Goal: Task Accomplishment & Management: Use online tool/utility

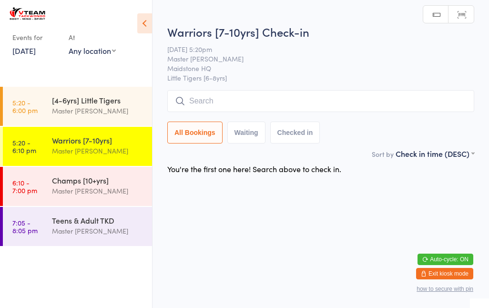
click at [216, 99] on input "search" at bounding box center [320, 101] width 307 height 22
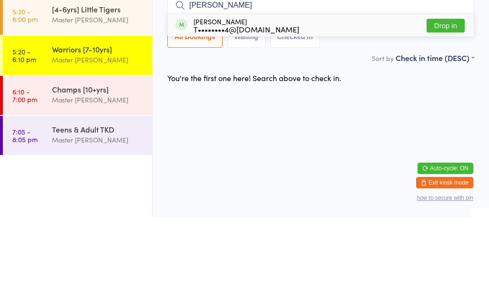
type input "[PERSON_NAME]"
click at [444, 110] on button "Drop in" at bounding box center [446, 117] width 38 height 14
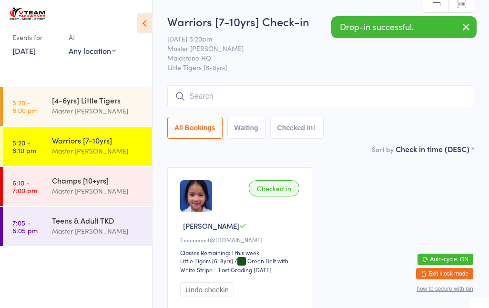
click at [240, 95] on input "search" at bounding box center [320, 96] width 307 height 22
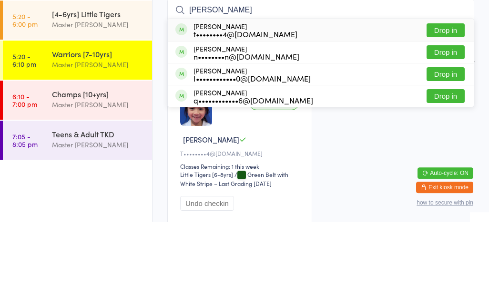
type input "[PERSON_NAME]"
click at [453, 110] on button "Drop in" at bounding box center [446, 117] width 38 height 14
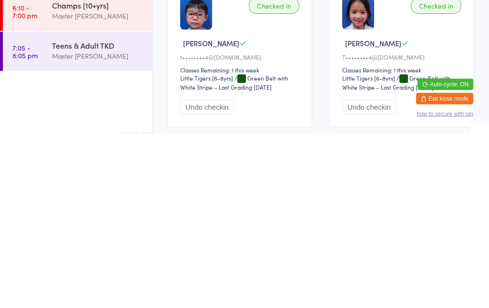
scroll to position [10, 0]
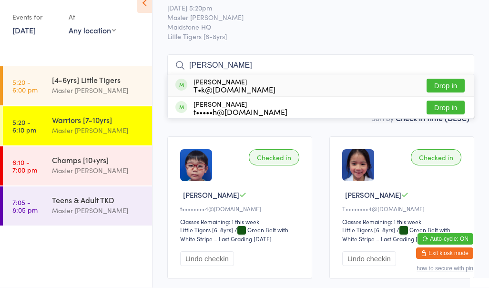
type input "[PERSON_NAME]"
click at [235, 106] on div "T•k@[DOMAIN_NAME]" at bounding box center [234, 110] width 82 height 8
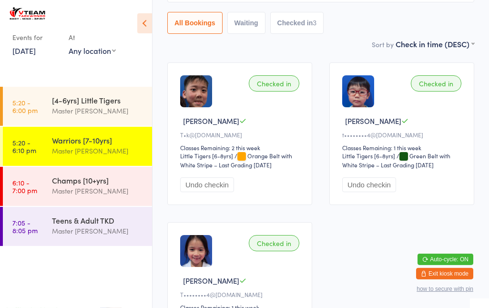
scroll to position [0, 0]
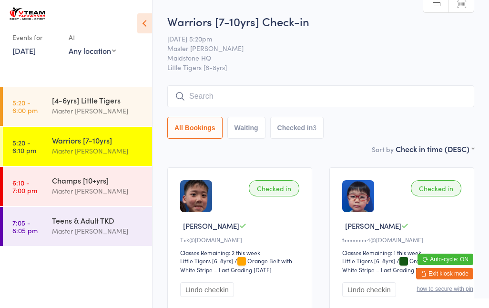
click at [297, 105] on input "search" at bounding box center [320, 96] width 307 height 22
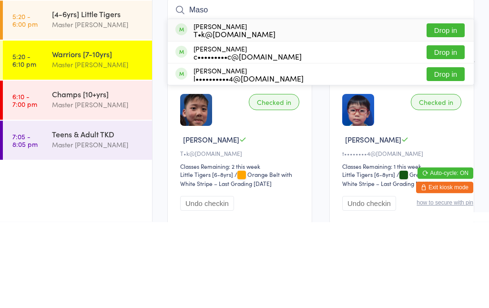
type input "Maso"
click at [300, 105] on div "[PERSON_NAME] Le T•k@[DOMAIN_NAME] Drop in" at bounding box center [321, 116] width 306 height 22
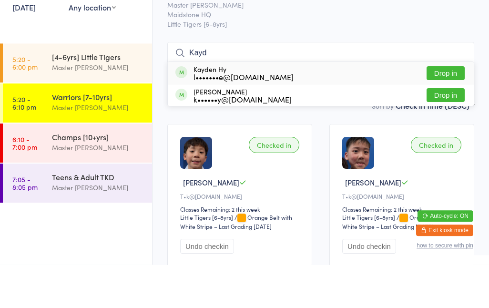
type input "Kayd"
click at [452, 110] on button "Drop in" at bounding box center [446, 117] width 38 height 14
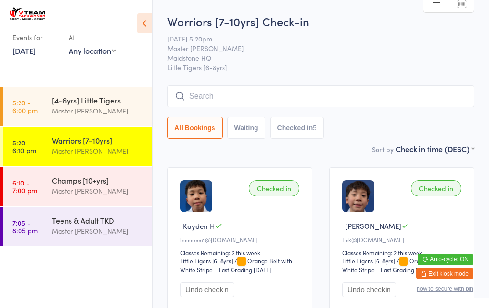
click at [397, 95] on input "search" at bounding box center [320, 96] width 307 height 22
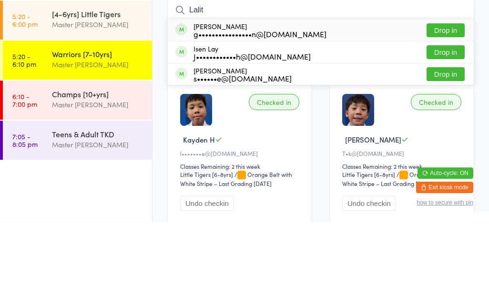
type input "Lalit"
click at [449, 110] on button "Drop in" at bounding box center [446, 117] width 38 height 14
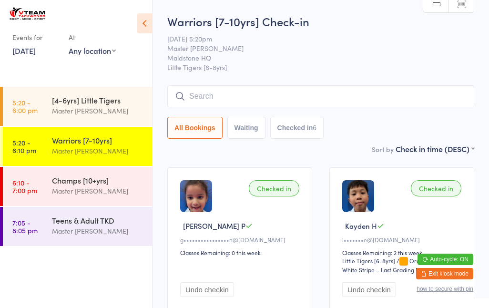
click at [201, 95] on input "search" at bounding box center [320, 96] width 307 height 22
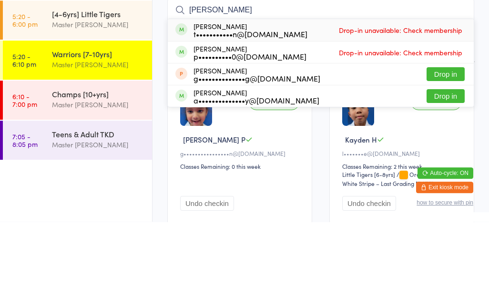
type input "[PERSON_NAME]"
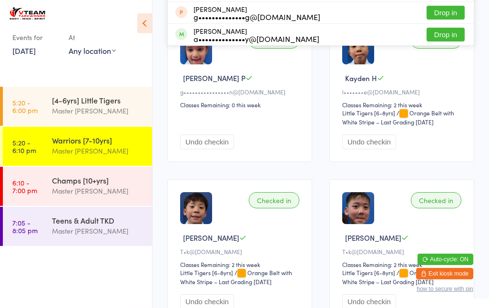
scroll to position [148, 0]
click at [103, 108] on div "Master [PERSON_NAME]" at bounding box center [98, 110] width 92 height 11
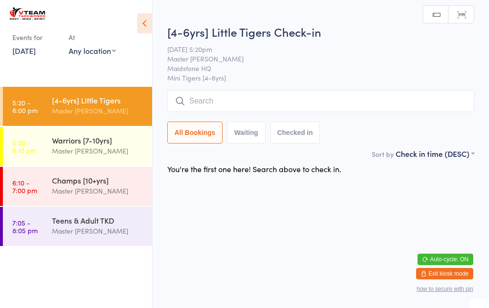
click at [101, 143] on div "Warriors [7-10yrs]" at bounding box center [98, 140] width 92 height 10
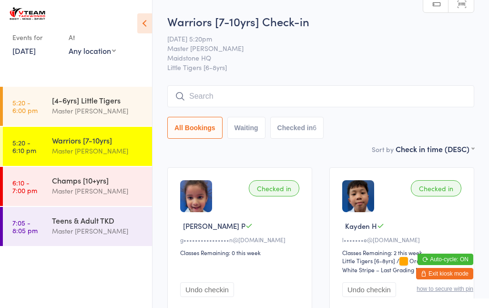
click at [343, 97] on input "search" at bounding box center [320, 96] width 307 height 22
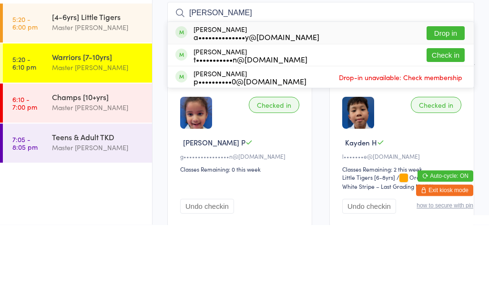
type input "[PERSON_NAME]"
click at [375, 128] on div "[PERSON_NAME] t•••••••••••n@[DOMAIN_NAME] Check in" at bounding box center [321, 138] width 306 height 21
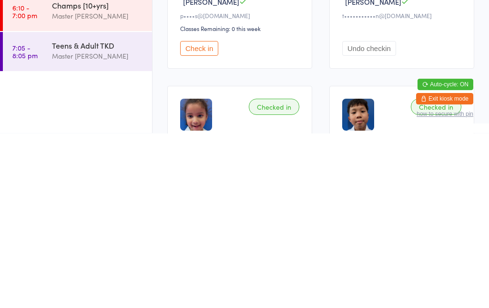
scroll to position [52, 0]
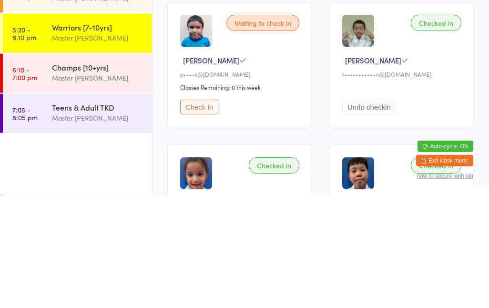
click at [210, 213] on button "Check in" at bounding box center [199, 220] width 38 height 15
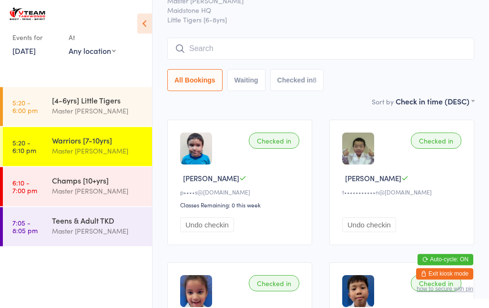
scroll to position [43, 0]
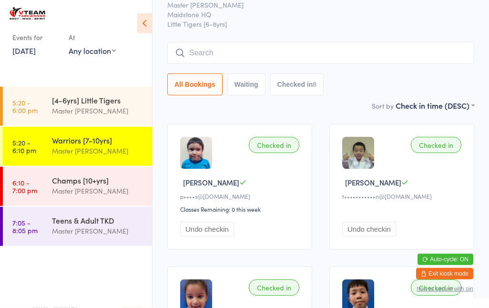
click at [260, 89] on button "Waiting" at bounding box center [246, 84] width 38 height 22
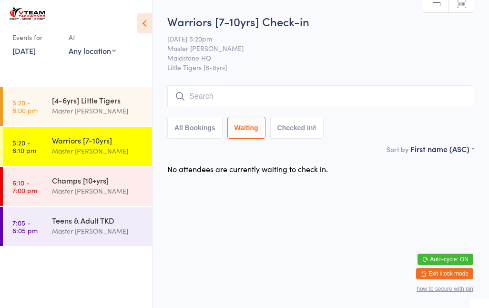
click at [203, 118] on button "All Bookings" at bounding box center [194, 128] width 55 height 22
select select "5"
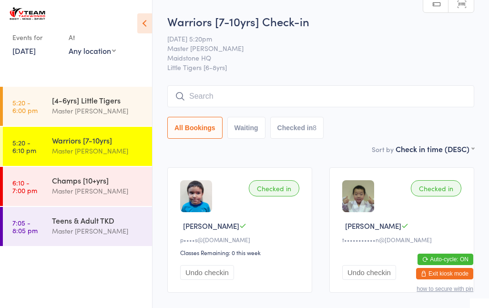
click at [101, 84] on aside "Events for [DATE] [DATE] [DATE] Sun Mon Tue Wed Thu Fri Sat 31 27 28 29 30 31 0…" at bounding box center [76, 154] width 152 height 308
click at [101, 107] on div "Master [PERSON_NAME]" at bounding box center [98, 110] width 92 height 11
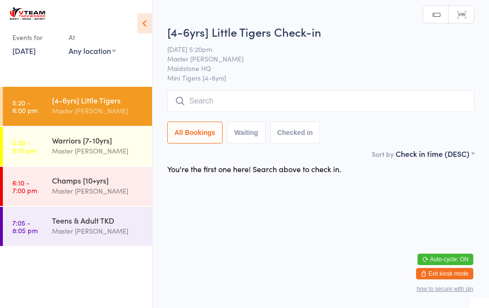
click at [112, 145] on div "Warriors [7-10yrs]" at bounding box center [98, 140] width 92 height 10
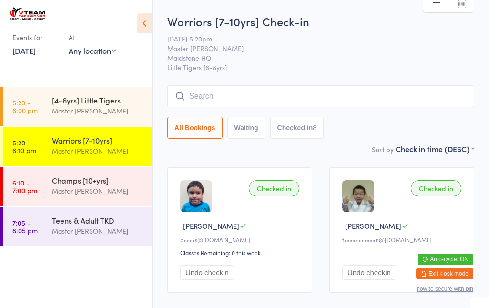
click at [331, 93] on input "search" at bounding box center [320, 96] width 307 height 22
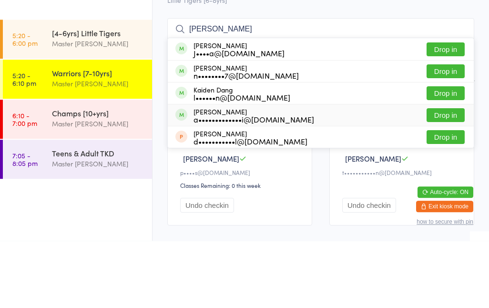
type input "[PERSON_NAME]"
click at [379, 172] on div "[PERSON_NAME] a•••••••••••••i@[DOMAIN_NAME] Drop in" at bounding box center [321, 182] width 306 height 21
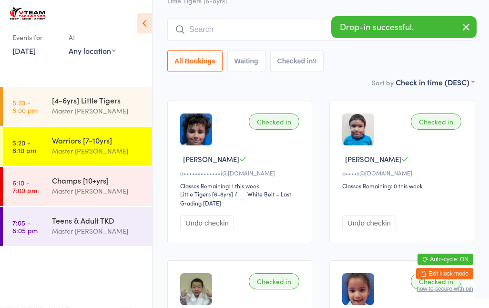
click at [223, 230] on button "Undo checkin" at bounding box center [207, 222] width 54 height 15
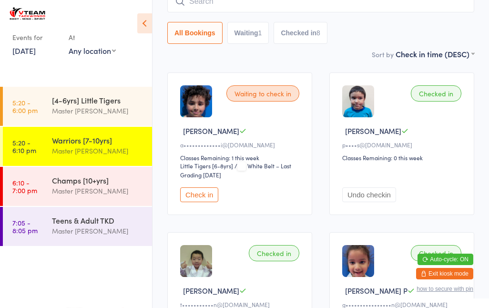
scroll to position [96, 0]
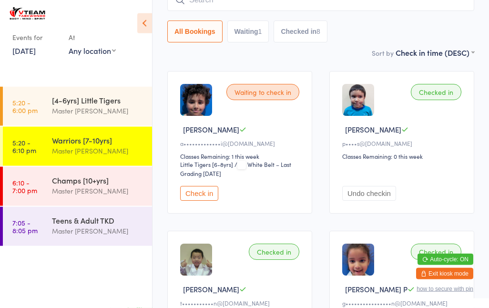
click at [104, 142] on div "Warriors [7-10yrs]" at bounding box center [98, 140] width 92 height 10
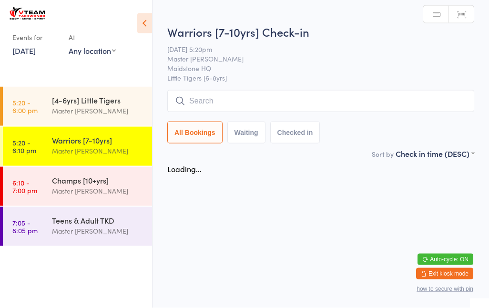
scroll to position [0, 0]
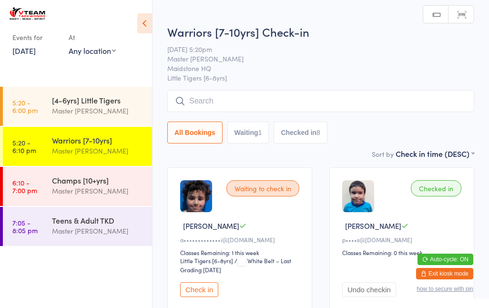
click at [238, 103] on input "search" at bounding box center [320, 101] width 307 height 22
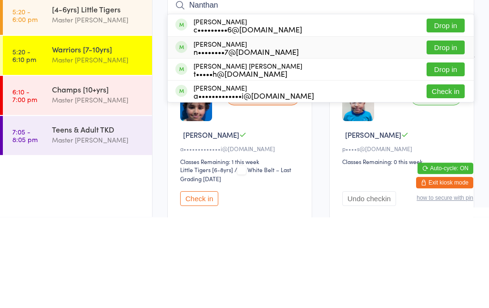
type input "Nanthan"
click at [330, 128] on div "[PERSON_NAME] Do n••••••••7@[DOMAIN_NAME] Drop in" at bounding box center [321, 138] width 306 height 21
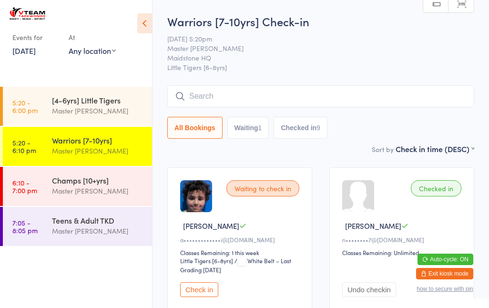
click at [263, 91] on input "search" at bounding box center [320, 96] width 307 height 22
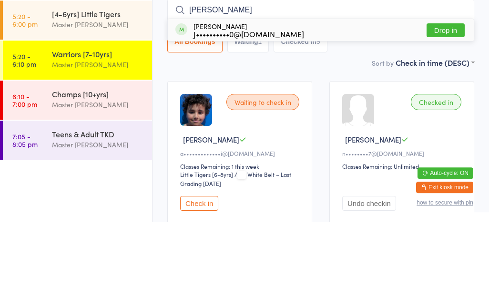
type input "[PERSON_NAME]"
click at [288, 105] on div "[PERSON_NAME] J••••••••••0@[DOMAIN_NAME] Drop in" at bounding box center [321, 116] width 306 height 22
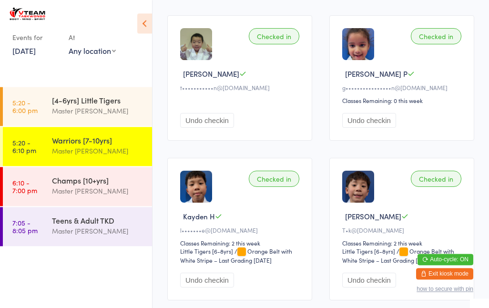
scroll to position [454, 0]
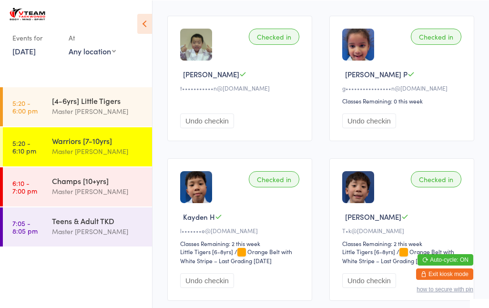
click at [70, 185] on div "Champs [10+yrs]" at bounding box center [98, 180] width 92 height 10
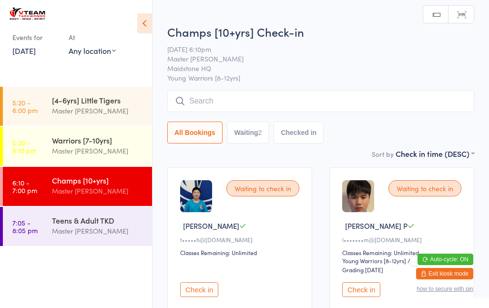
click at [430, 99] on input "search" at bounding box center [320, 101] width 307 height 22
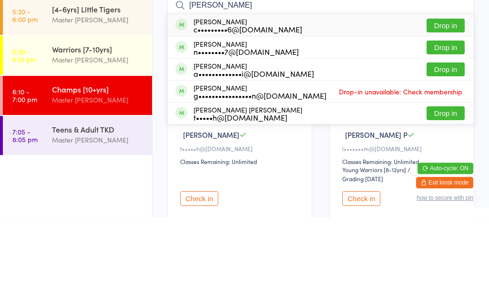
type input "[PERSON_NAME]"
click at [450, 110] on button "Drop in" at bounding box center [446, 117] width 38 height 14
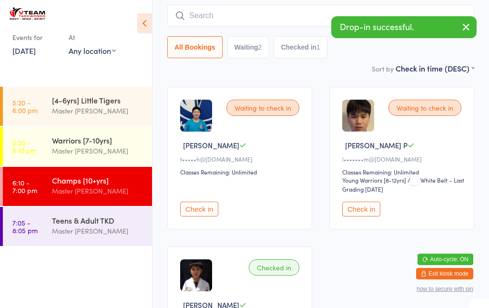
click at [244, 26] on input "search" at bounding box center [320, 16] width 307 height 22
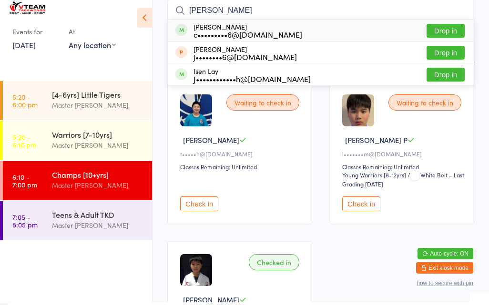
type input "[PERSON_NAME]"
click at [450, 34] on button "Drop in" at bounding box center [446, 37] width 38 height 14
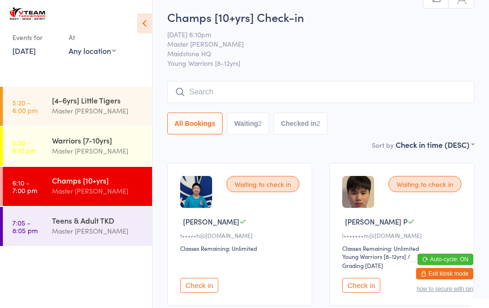
scroll to position [0, 0]
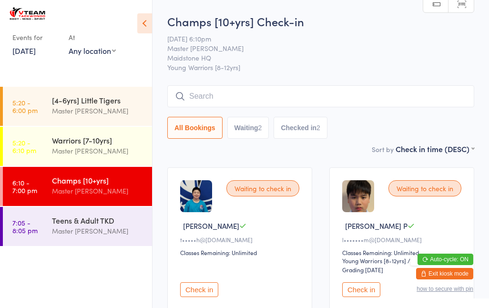
click at [196, 92] on input "search" at bounding box center [320, 96] width 307 height 22
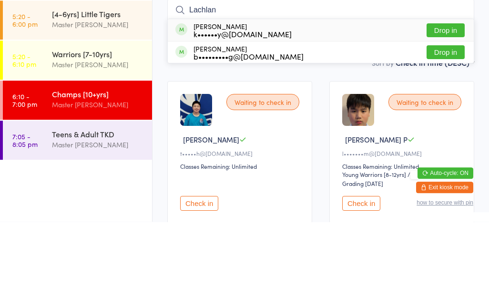
type input "Lachlan"
click at [213, 116] on div "k••••••y@[DOMAIN_NAME]" at bounding box center [242, 120] width 98 height 8
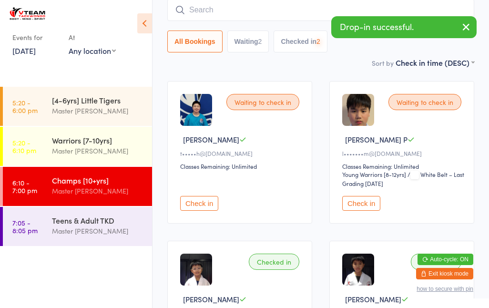
click at [198, 6] on input "search" at bounding box center [320, 10] width 307 height 22
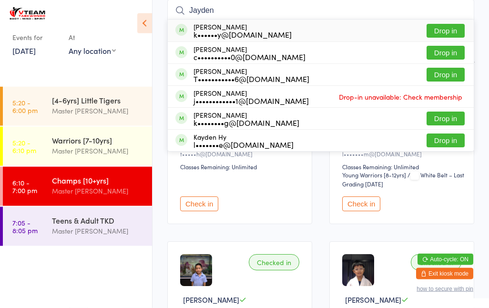
type input "Jayden"
click at [205, 25] on div "[PERSON_NAME] Ky k••••••y@[DOMAIN_NAME]" at bounding box center [242, 30] width 98 height 15
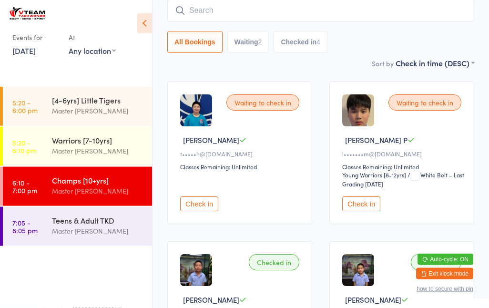
scroll to position [86, 0]
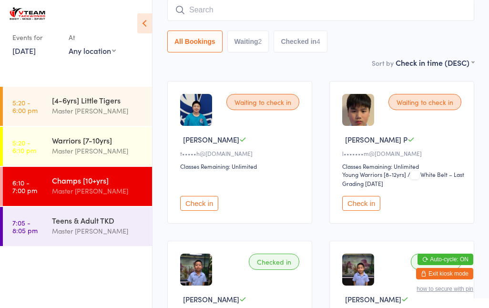
click at [365, 207] on button "Check in" at bounding box center [361, 203] width 38 height 15
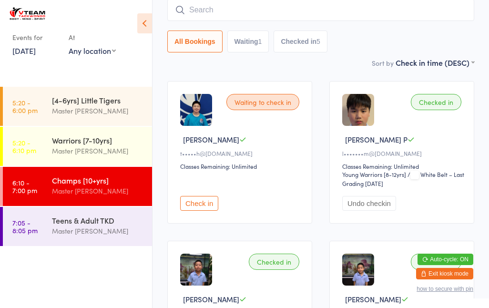
click at [257, 13] on input "search" at bounding box center [320, 10] width 307 height 22
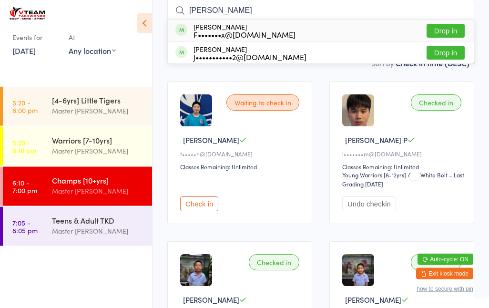
type input "[PERSON_NAME]"
click at [277, 31] on div "F•••••••x@[DOMAIN_NAME]" at bounding box center [244, 34] width 102 height 8
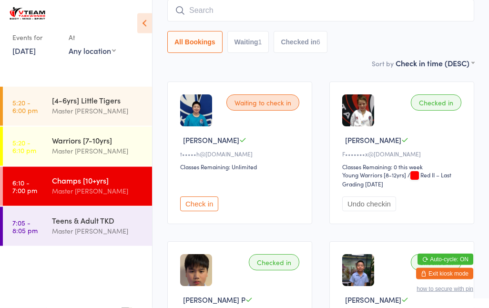
click at [286, 15] on input "search" at bounding box center [320, 11] width 307 height 22
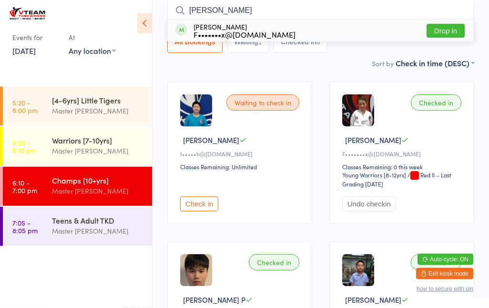
type input "[PERSON_NAME]"
click at [444, 32] on button "Drop in" at bounding box center [446, 31] width 38 height 14
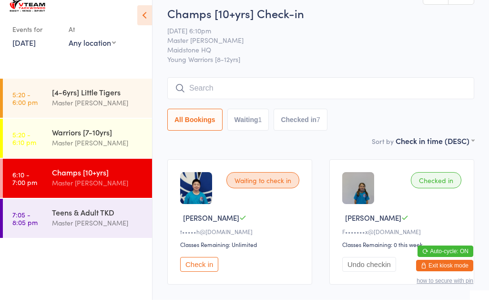
scroll to position [8, 0]
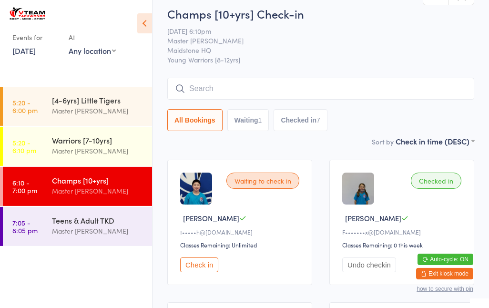
click at [267, 92] on input "search" at bounding box center [320, 89] width 307 height 22
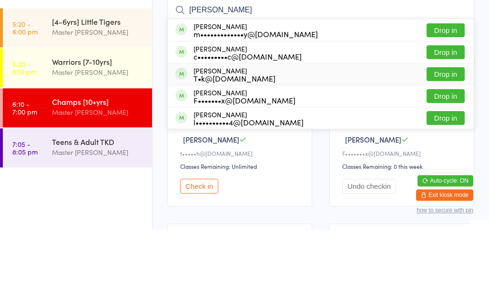
type input "[PERSON_NAME]"
click at [213, 142] on div "[PERSON_NAME] Le T•k@[DOMAIN_NAME] Drop in" at bounding box center [321, 152] width 306 height 21
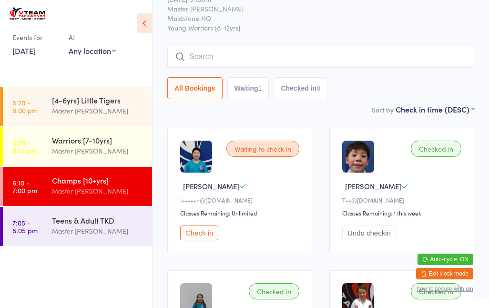
scroll to position [36, 0]
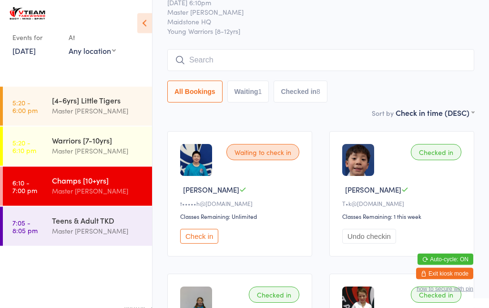
click at [443, 201] on div "Checked in [PERSON_NAME]•k@[DOMAIN_NAME] Classes Remaining: 1 this week Undo ch…" at bounding box center [401, 193] width 145 height 125
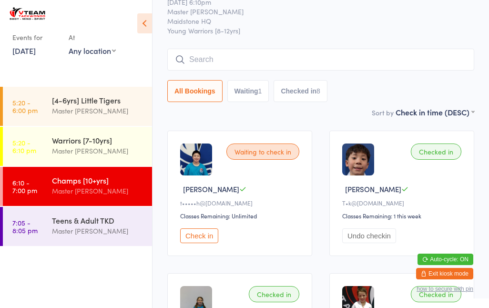
click at [435, 202] on div "Checked in [PERSON_NAME]•k@[DOMAIN_NAME] Classes Remaining: 1 this week Undo ch…" at bounding box center [401, 193] width 145 height 125
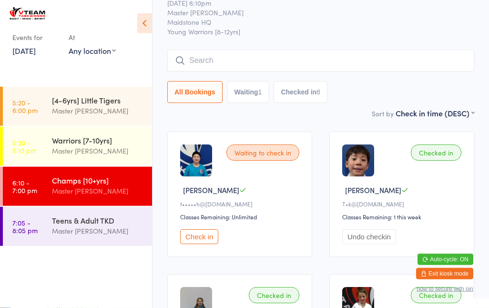
scroll to position [36, 0]
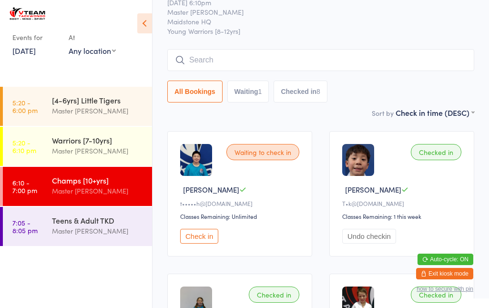
click at [353, 240] on button "Undo checkin" at bounding box center [369, 236] width 54 height 15
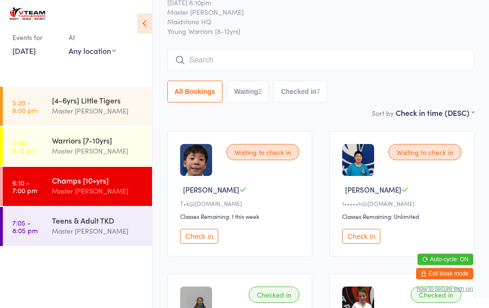
click at [224, 56] on input "search" at bounding box center [320, 60] width 307 height 22
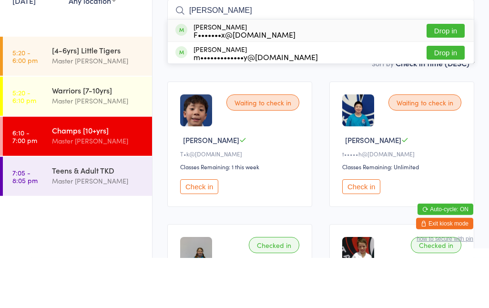
type input "[PERSON_NAME]"
click at [263, 81] on div "F•••••••x@[DOMAIN_NAME]" at bounding box center [244, 85] width 102 height 8
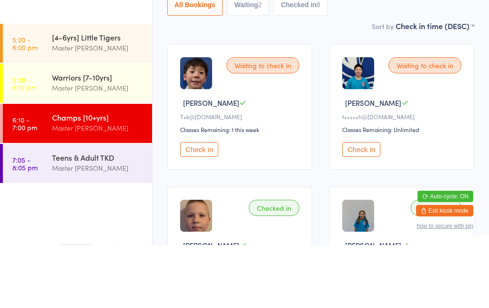
scroll to position [24, 0]
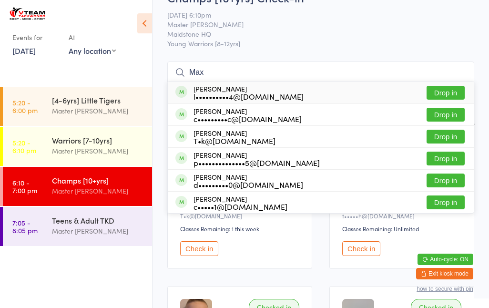
type input "Max"
click at [221, 93] on div "l••••••••••4@[DOMAIN_NAME]" at bounding box center [248, 96] width 110 height 8
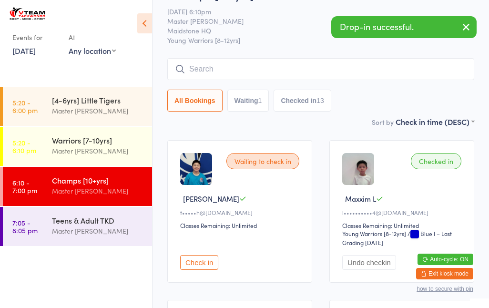
scroll to position [0, 0]
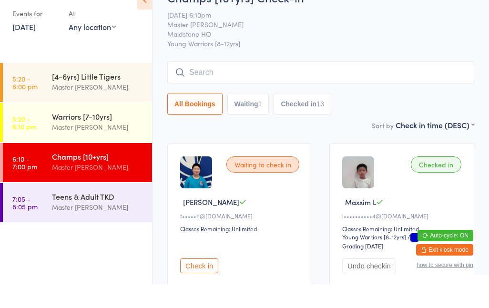
click at [248, 85] on input "search" at bounding box center [320, 96] width 307 height 22
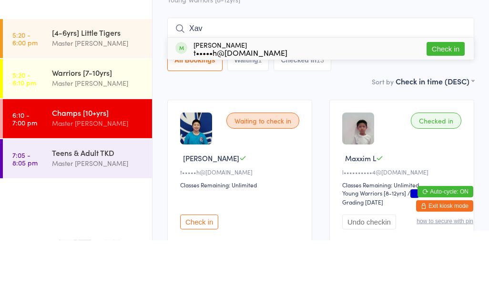
type input "Xav"
click at [444, 110] on button "Check in" at bounding box center [446, 117] width 38 height 14
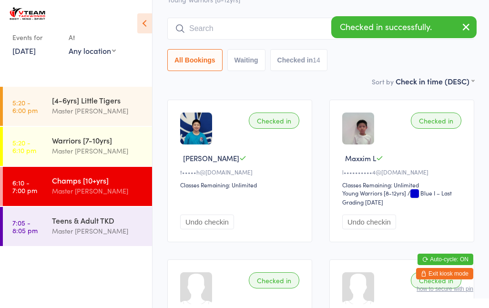
click at [293, 36] on input "search" at bounding box center [320, 29] width 307 height 22
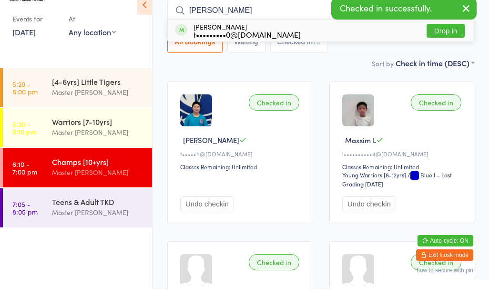
type input "[PERSON_NAME]"
click at [395, 38] on div "[PERSON_NAME] t•••••••••0@[DOMAIN_NAME] Drop in" at bounding box center [321, 49] width 306 height 22
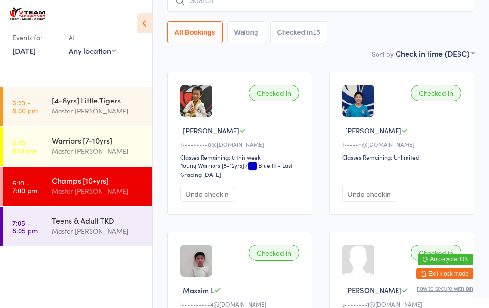
scroll to position [0, 0]
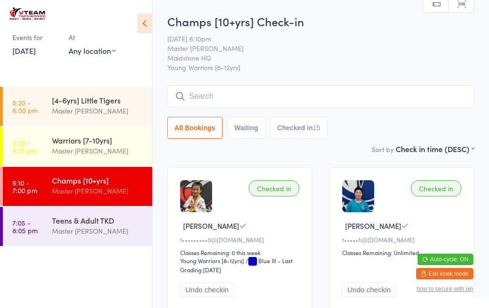
click at [379, 89] on input "search" at bounding box center [320, 96] width 307 height 22
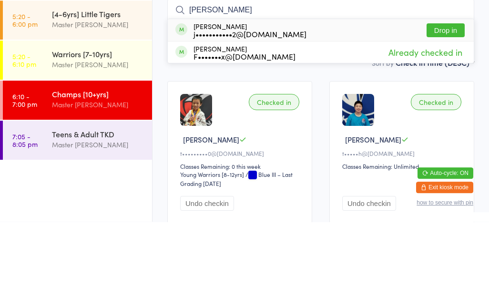
type input "[PERSON_NAME]"
click at [450, 110] on button "Drop in" at bounding box center [446, 117] width 38 height 14
